Goal: Task Accomplishment & Management: Manage account settings

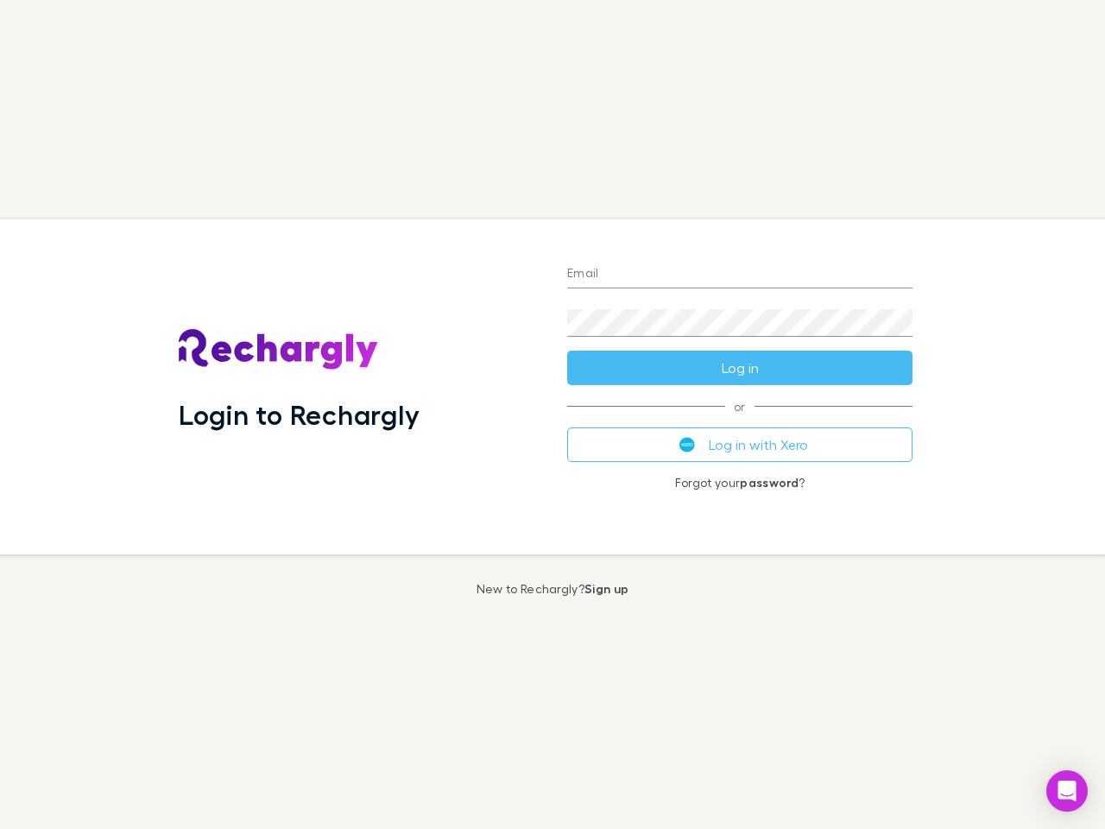
click at [553, 414] on div "Login to Rechargly" at bounding box center [359, 386] width 388 height 335
click at [740, 275] on input "Email" at bounding box center [739, 275] width 345 height 28
click at [740, 368] on button "Log in" at bounding box center [739, 368] width 345 height 35
click at [740, 445] on div "Email Password Log in or Log in with Xero Forgot your password ?" at bounding box center [739, 386] width 373 height 335
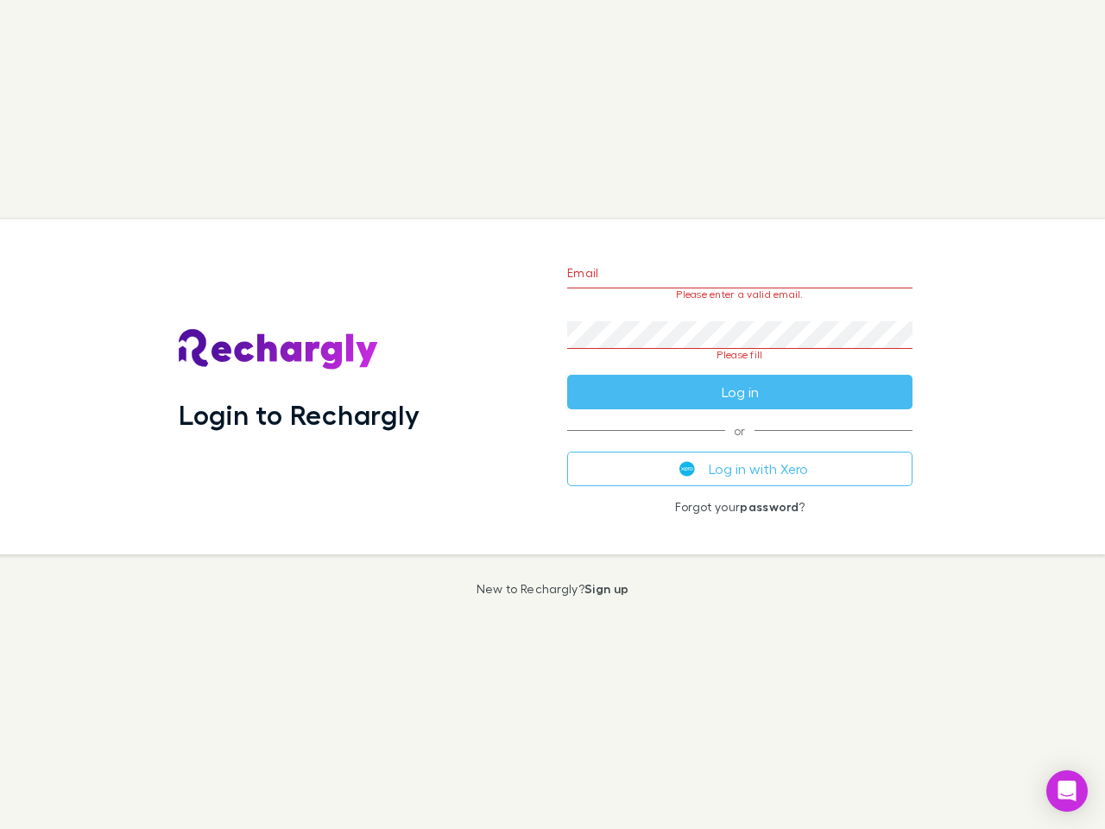
click at [1067, 791] on icon "Open Intercom Messenger" at bounding box center [1067, 790] width 18 height 21
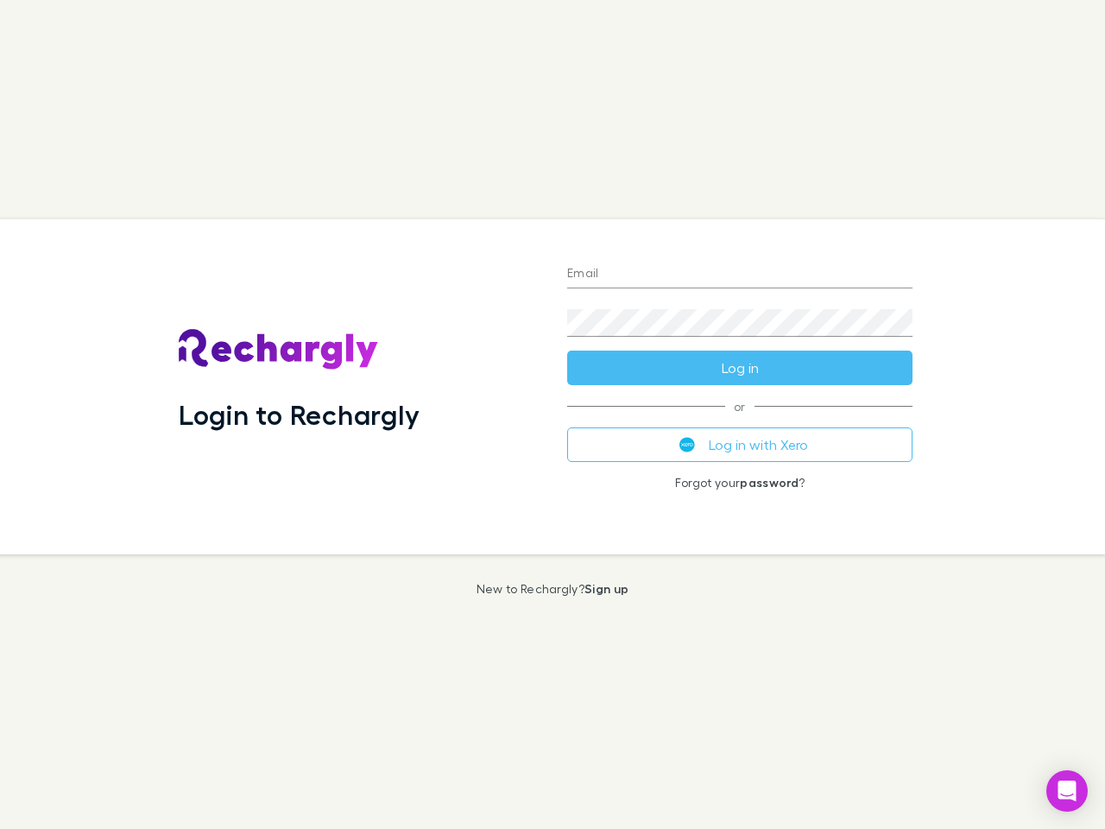
click at [553, 414] on div "Login to Rechargly" at bounding box center [359, 386] width 388 height 335
click at [740, 275] on input "Email" at bounding box center [739, 275] width 345 height 28
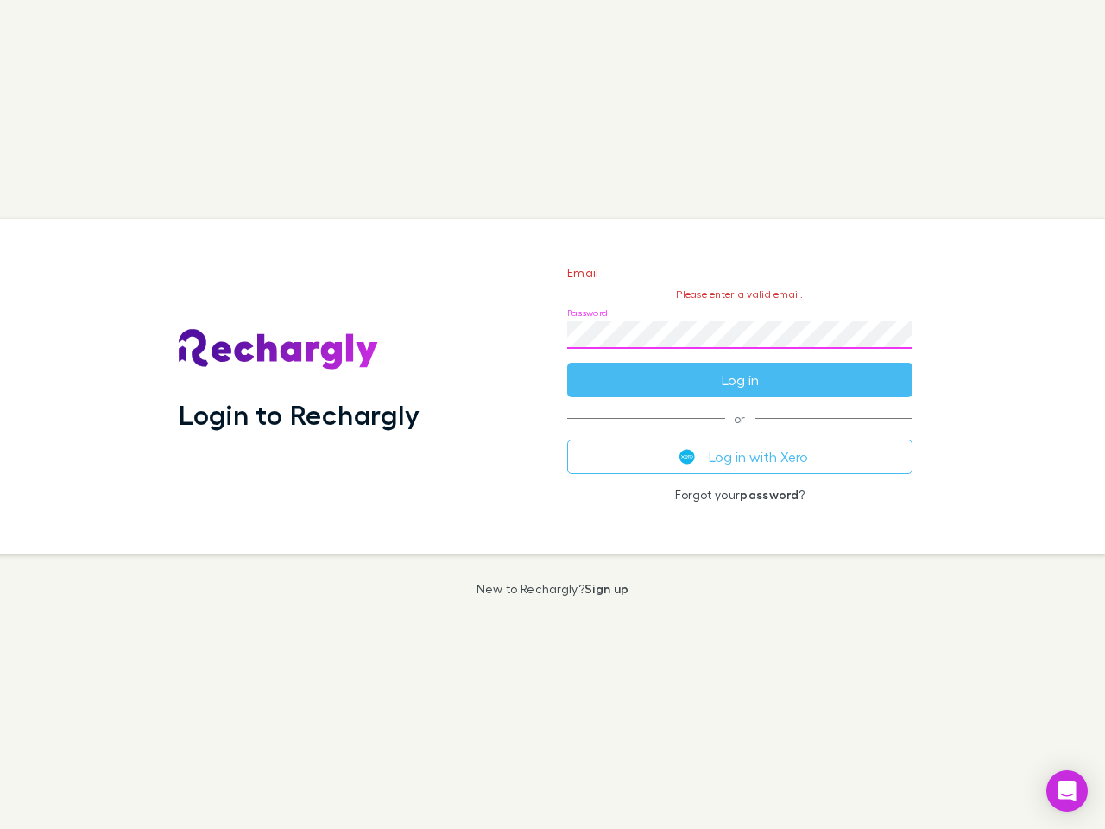
click at [740, 368] on form "Email Please enter a valid email. Password Log in" at bounding box center [739, 322] width 345 height 150
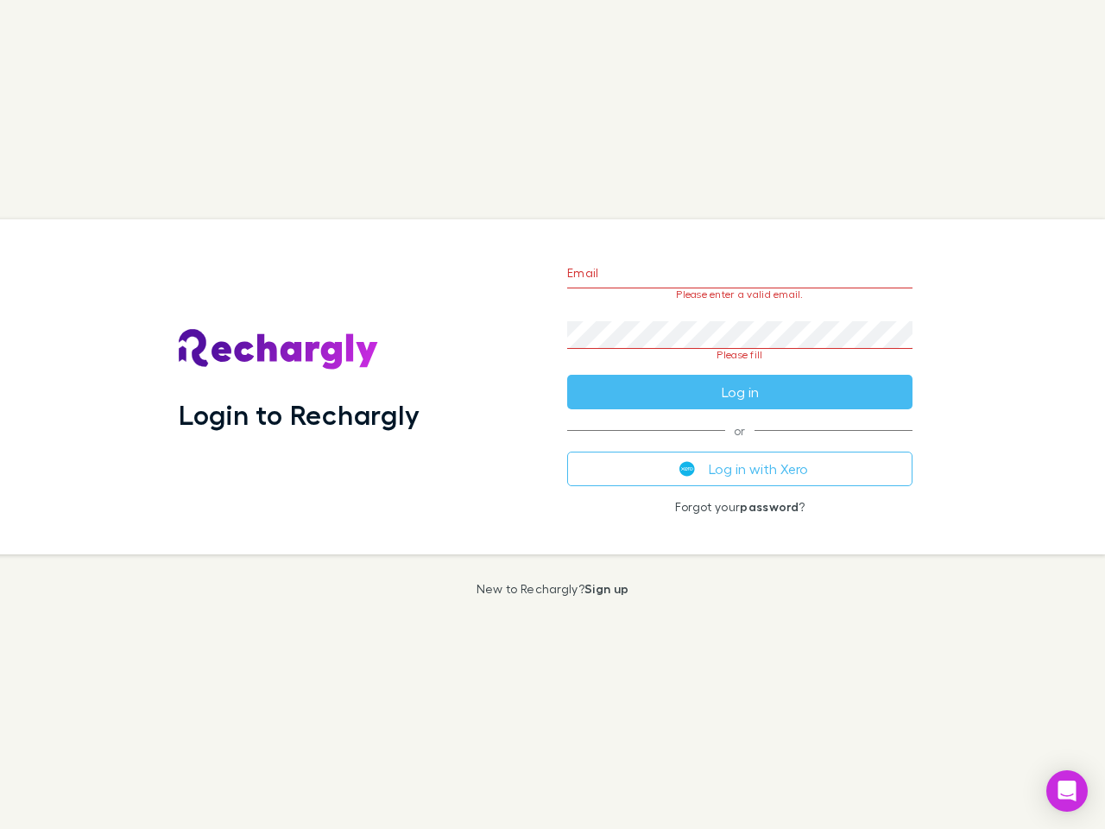
click at [740, 445] on div "Email Please enter a valid email. Password Please fill Log in or Log in with Xe…" at bounding box center [739, 386] width 373 height 335
click at [1067, 791] on icon "Open Intercom Messenger" at bounding box center [1067, 790] width 18 height 21
